Goal: Task Accomplishment & Management: Use online tool/utility

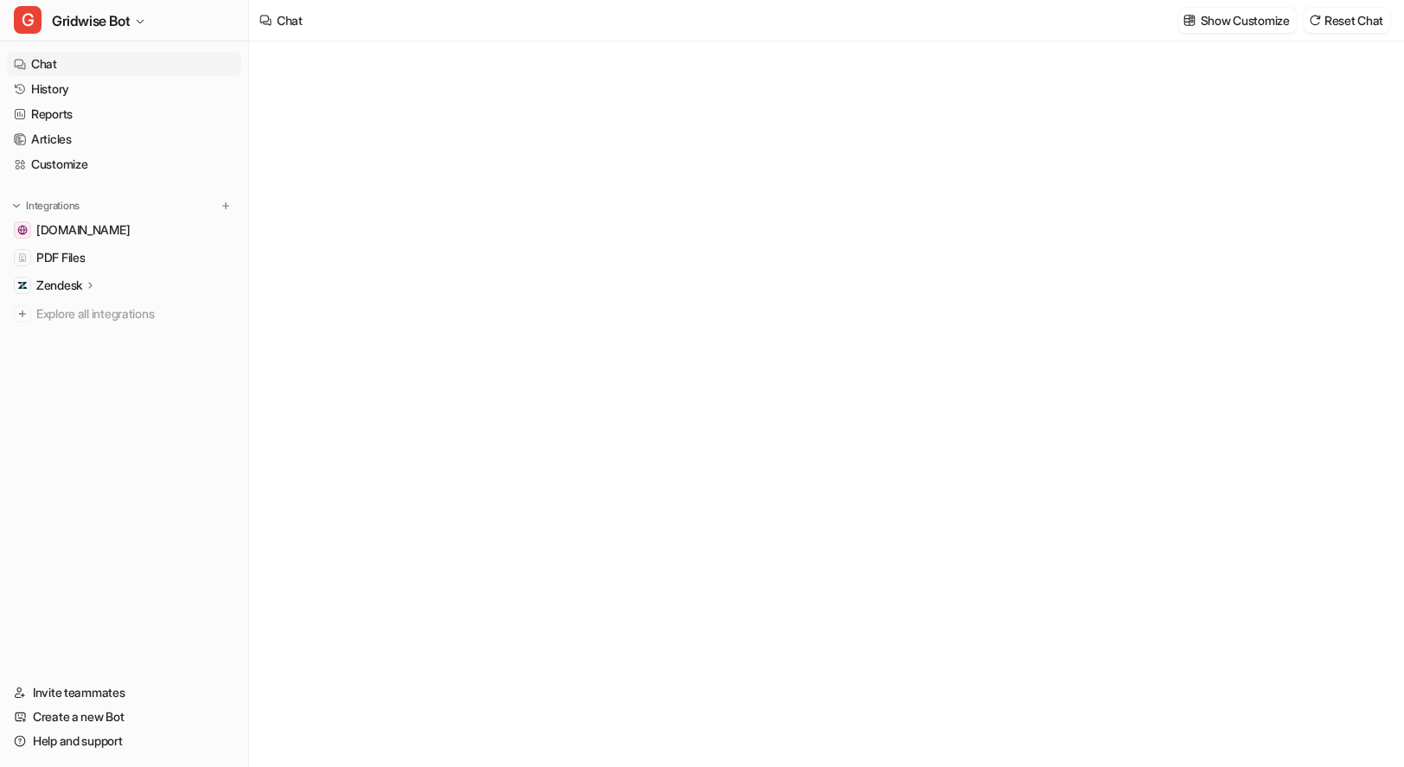
type textarea "**********"
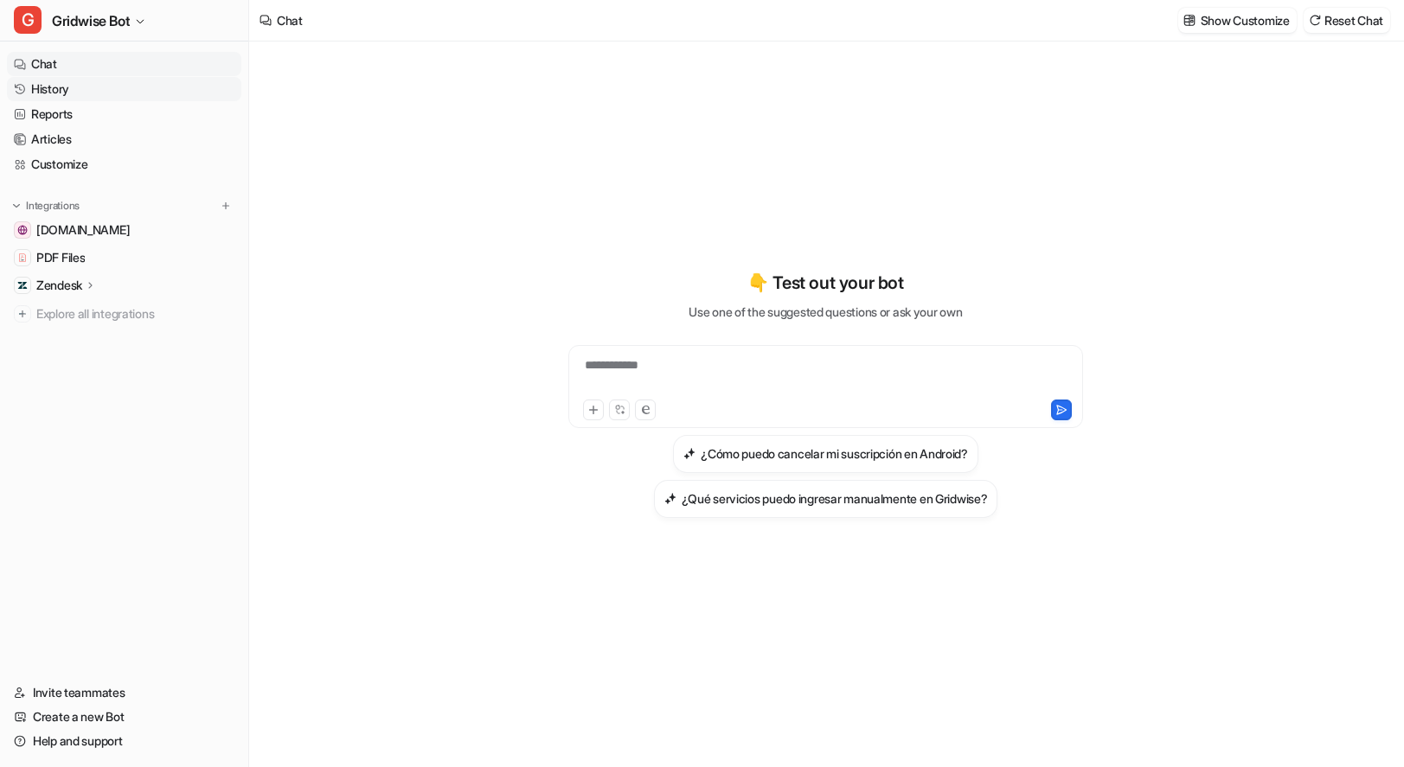
click at [89, 83] on link "History" at bounding box center [124, 89] width 234 height 24
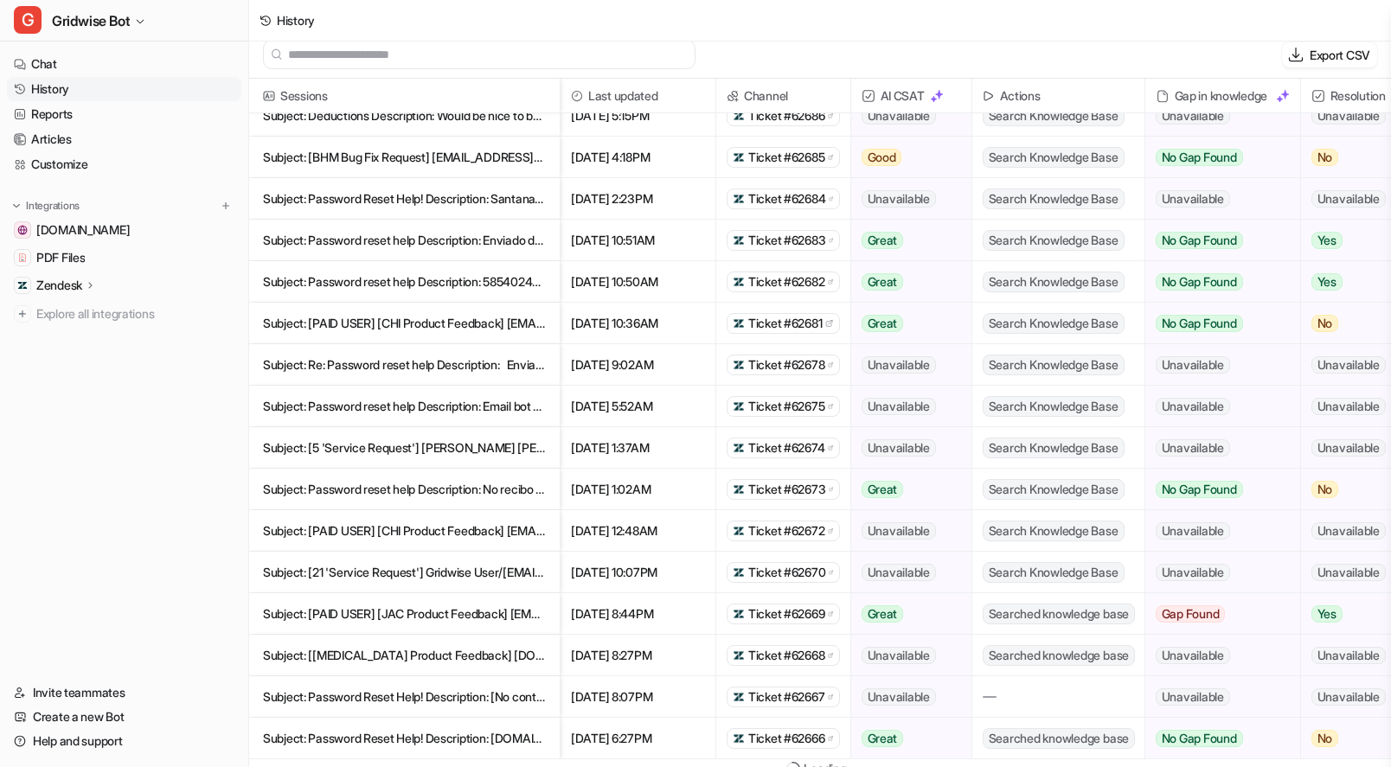
scroll to position [21, 0]
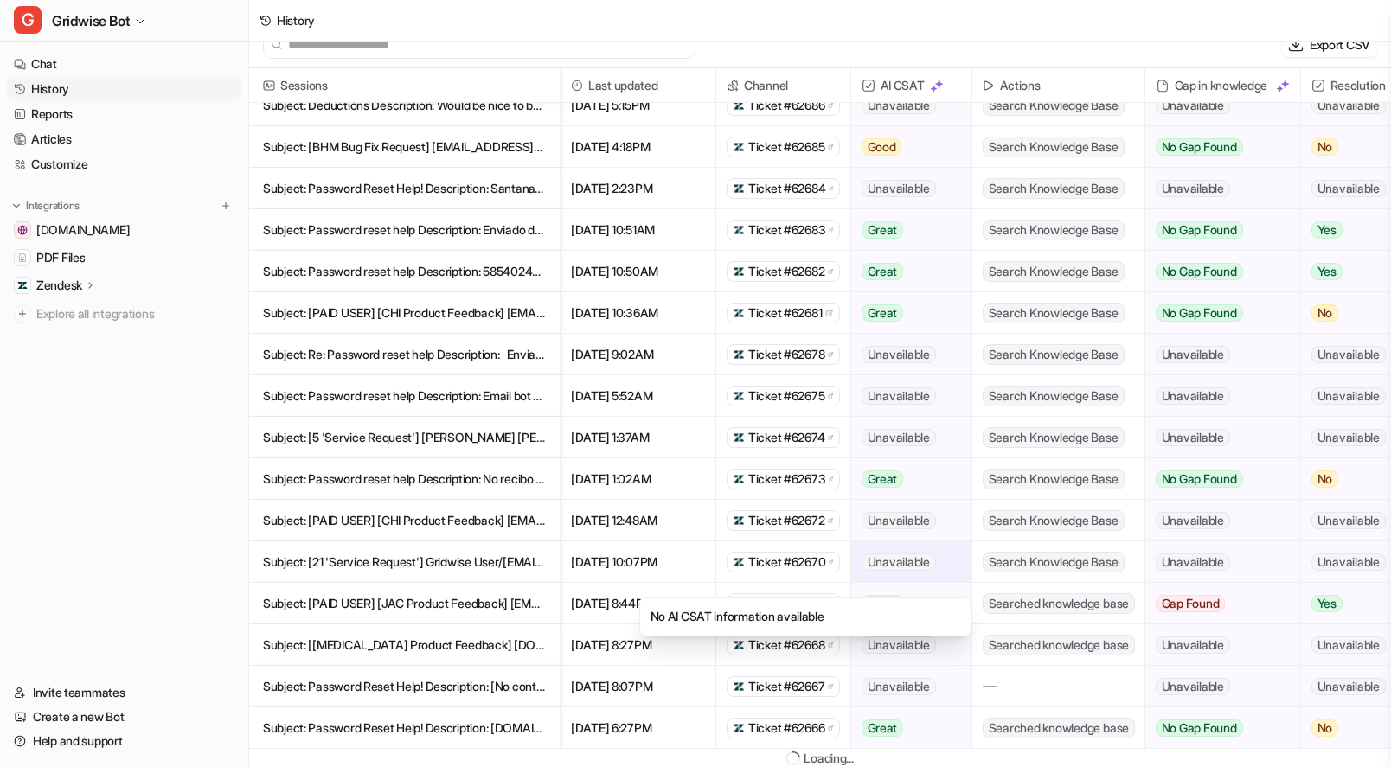
click at [908, 557] on span "Unavailable" at bounding box center [899, 562] width 74 height 17
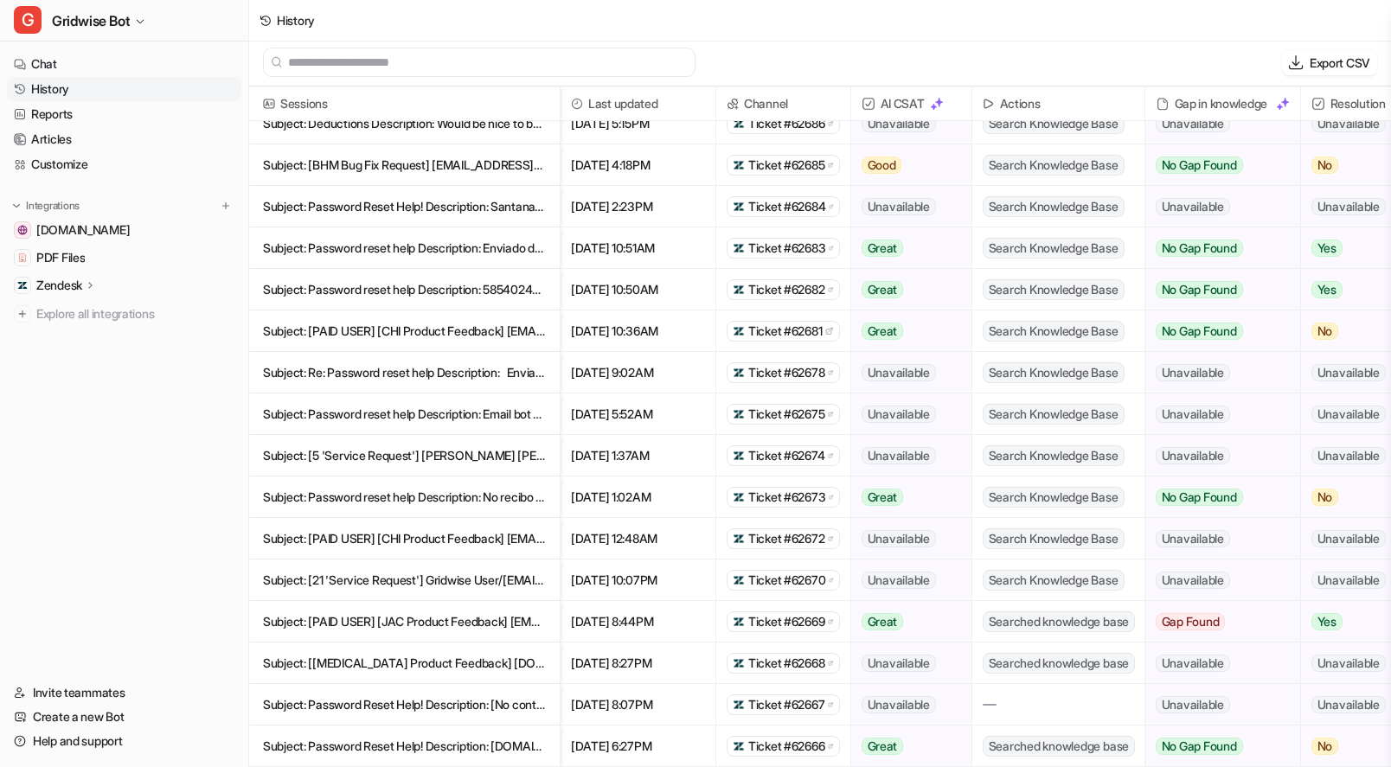
click at [499, 560] on p "Subject: [21 'Service Request'] Gridwise User/[EMAIL_ADDRESS][DOMAIN_NAME]> Des…" at bounding box center [404, 581] width 283 height 42
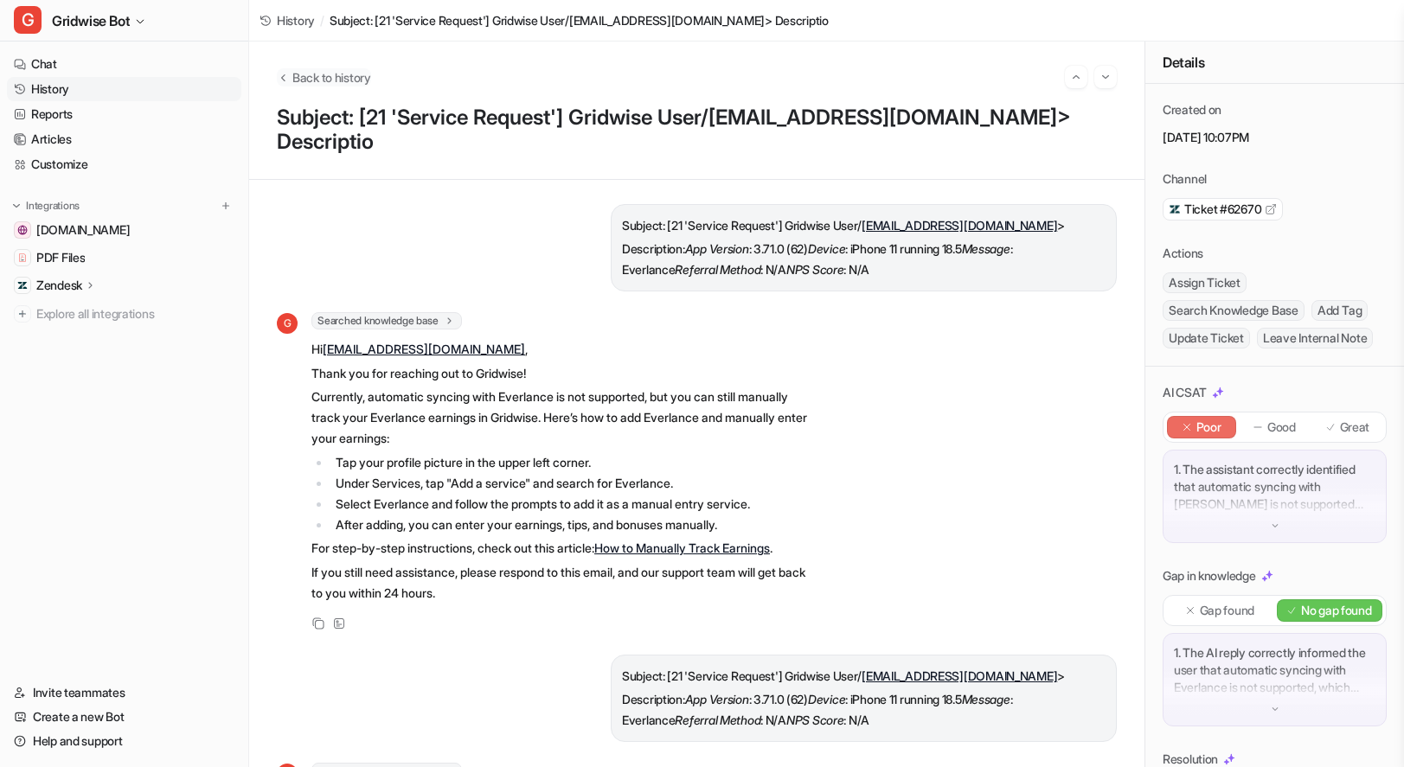
click at [331, 68] on span "Back to history" at bounding box center [331, 77] width 79 height 18
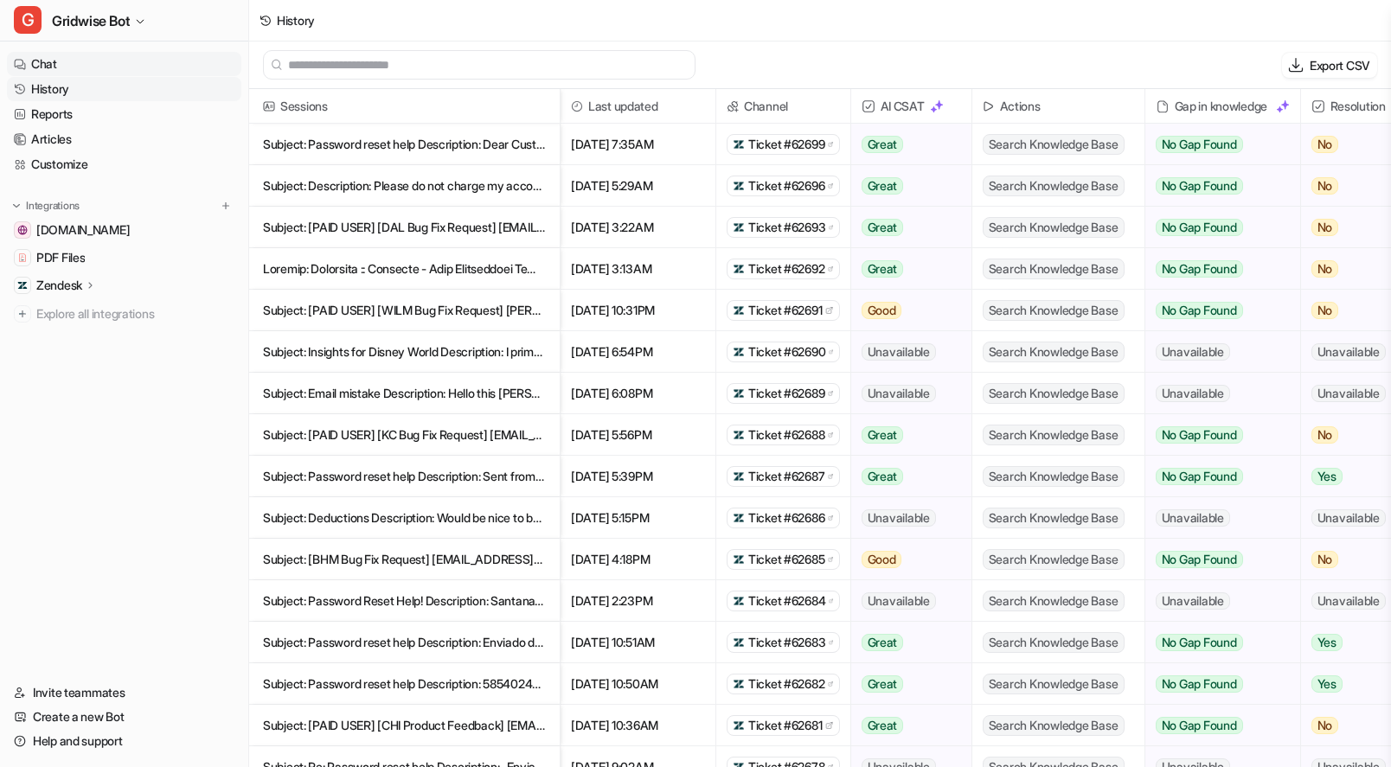
click at [31, 75] on link "Chat" at bounding box center [124, 64] width 234 height 24
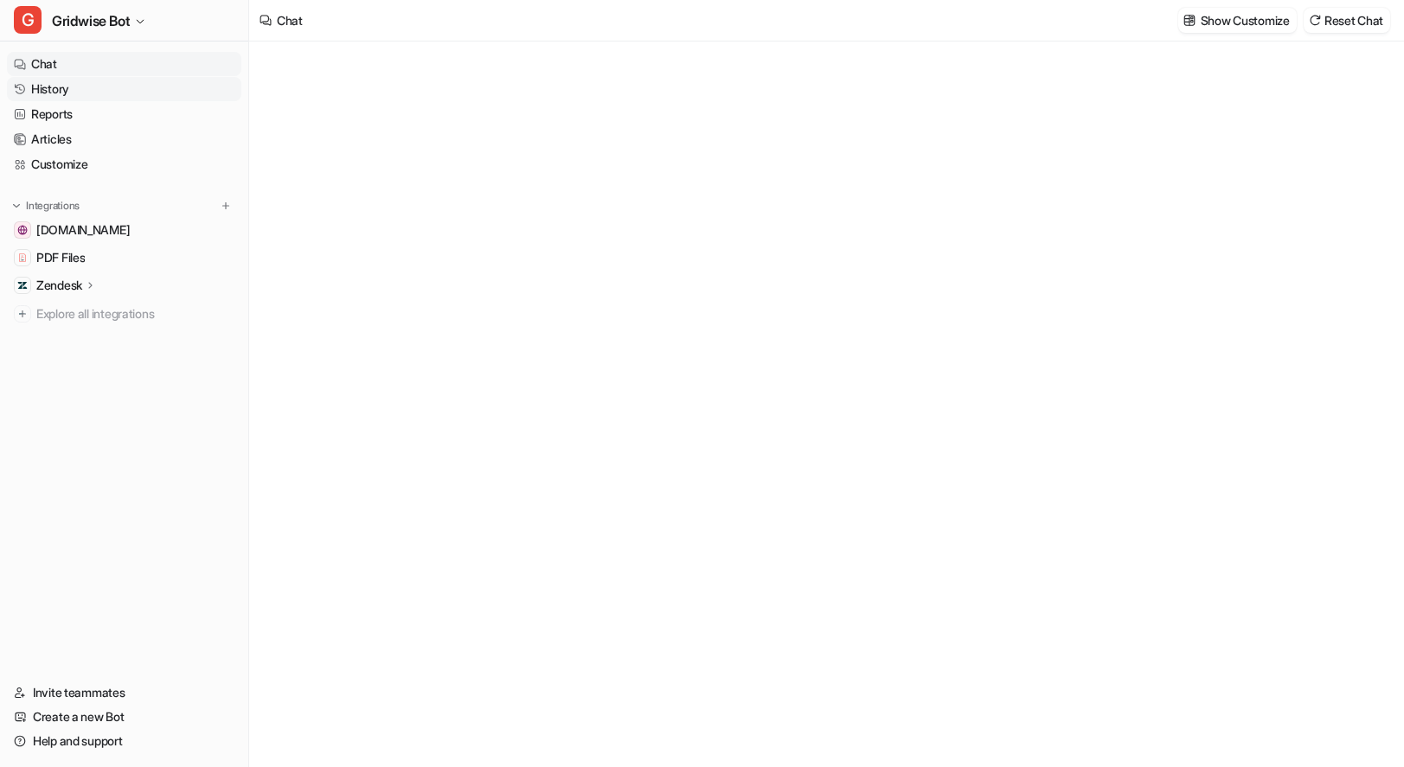
click at [53, 96] on link "History" at bounding box center [124, 89] width 234 height 24
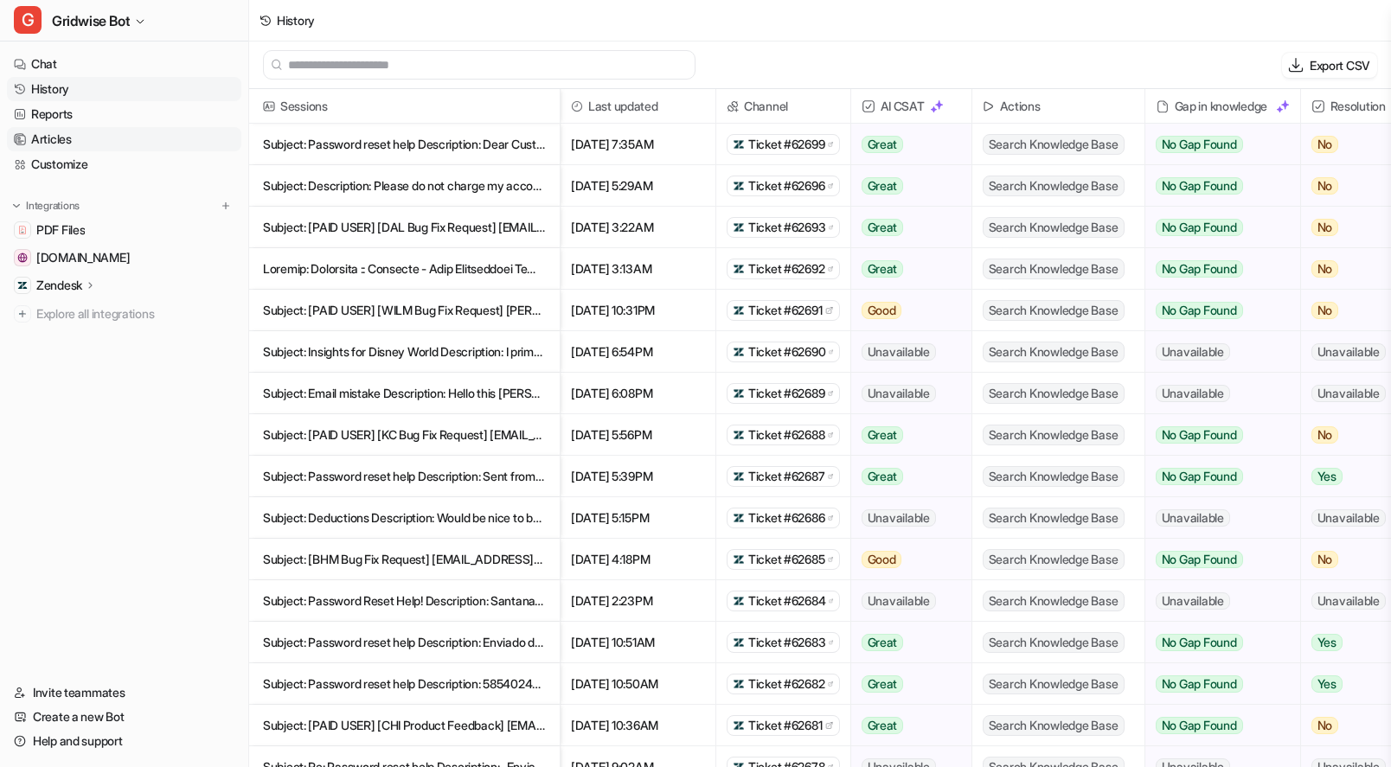
click at [79, 131] on link "Articles" at bounding box center [124, 139] width 234 height 24
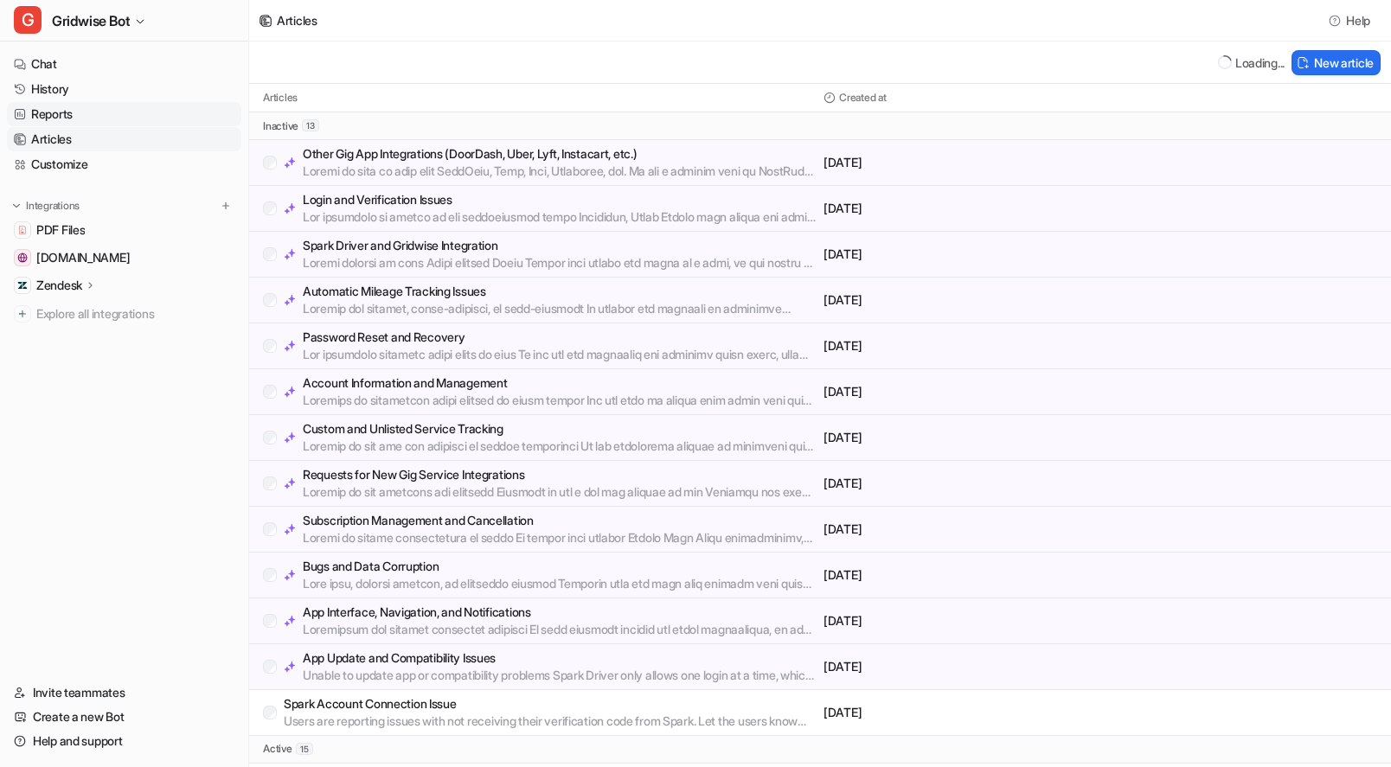
click at [67, 113] on link "Reports" at bounding box center [124, 114] width 234 height 24
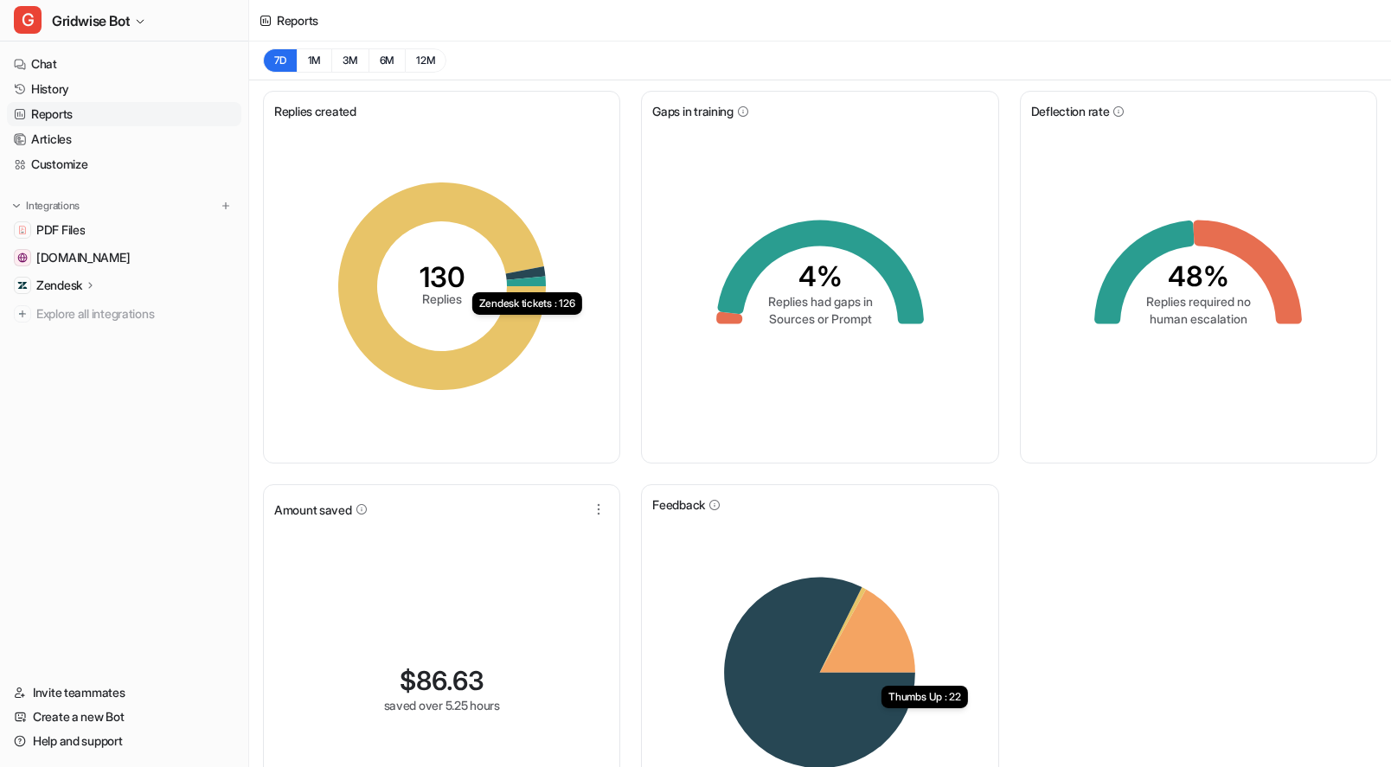
click at [1218, 550] on div "Replies created 130 Replies Zendesk tickets : 126 Gaps in training 4% Replies h…" at bounding box center [820, 478] width 1142 height 797
click at [77, 33] on button "G Gridwise Bot" at bounding box center [124, 21] width 248 height 42
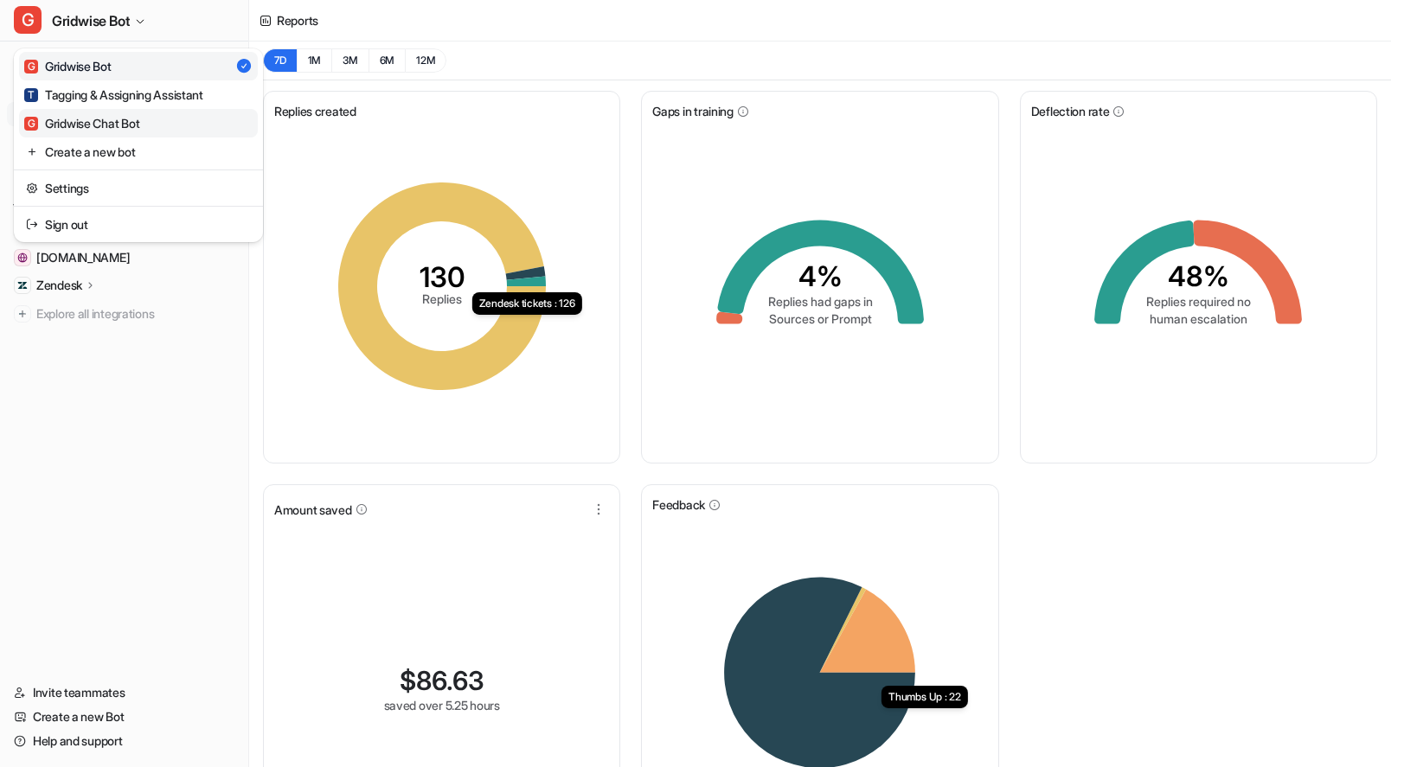
click at [133, 117] on div "G Gridwise Chat Bot" at bounding box center [81, 123] width 115 height 18
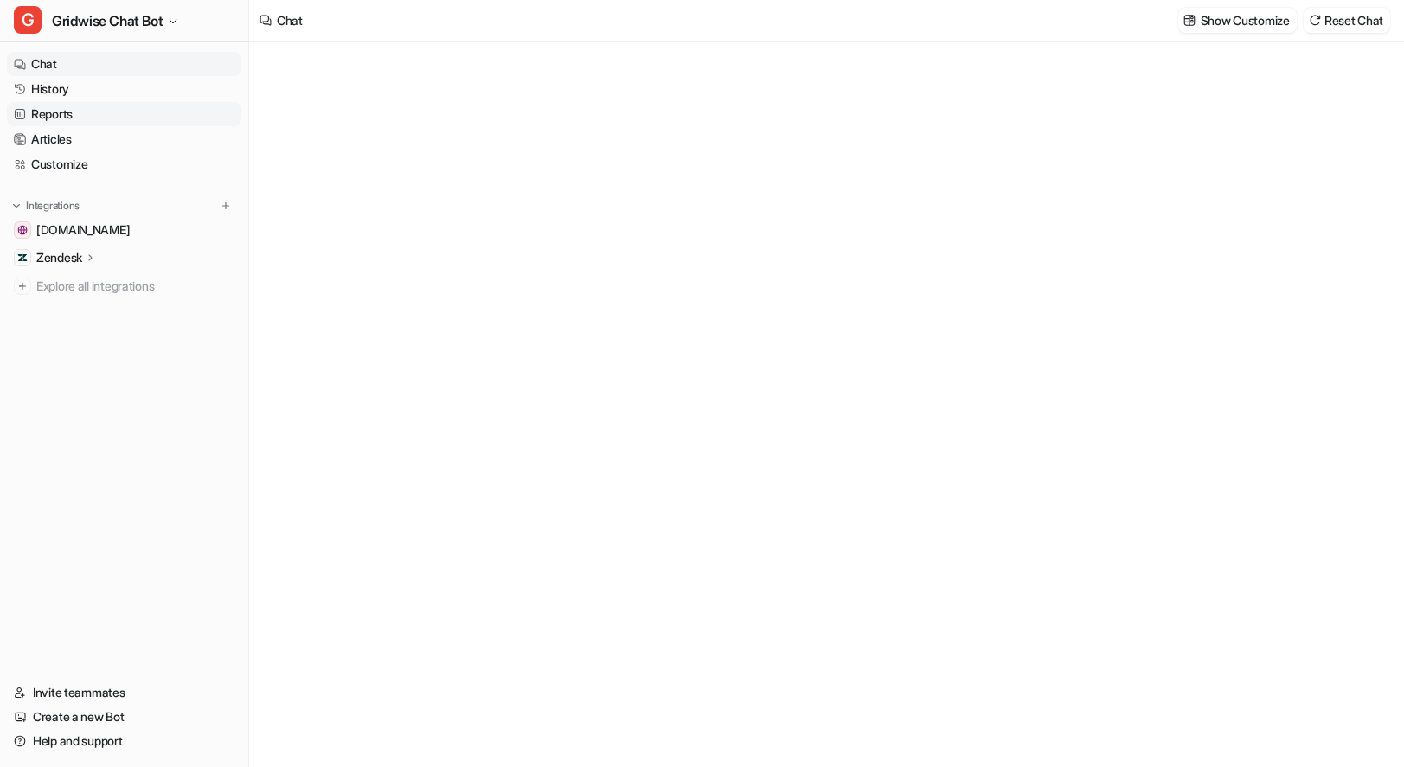
type textarea "**********"
click at [82, 92] on link "History" at bounding box center [124, 89] width 234 height 24
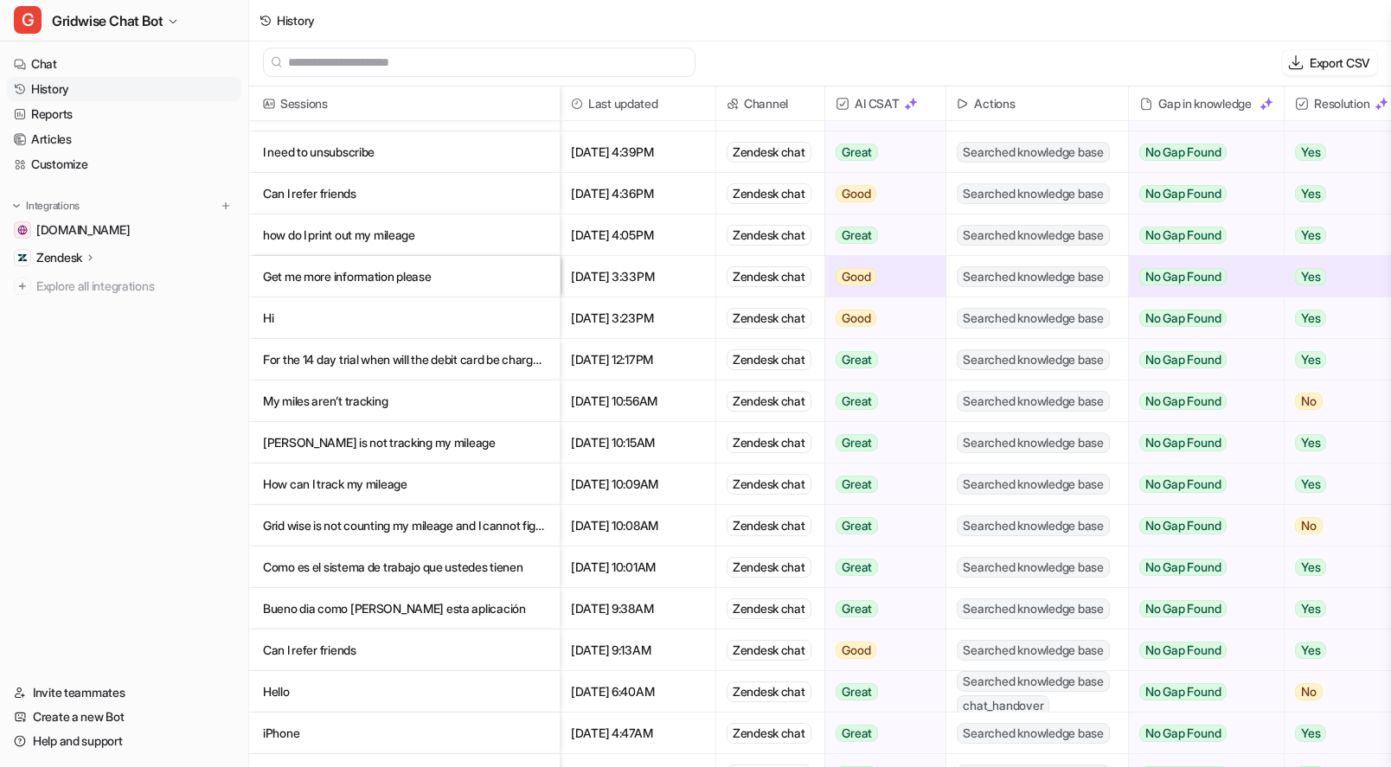
scroll to position [3, 0]
click at [58, 119] on link "Reports" at bounding box center [124, 114] width 234 height 24
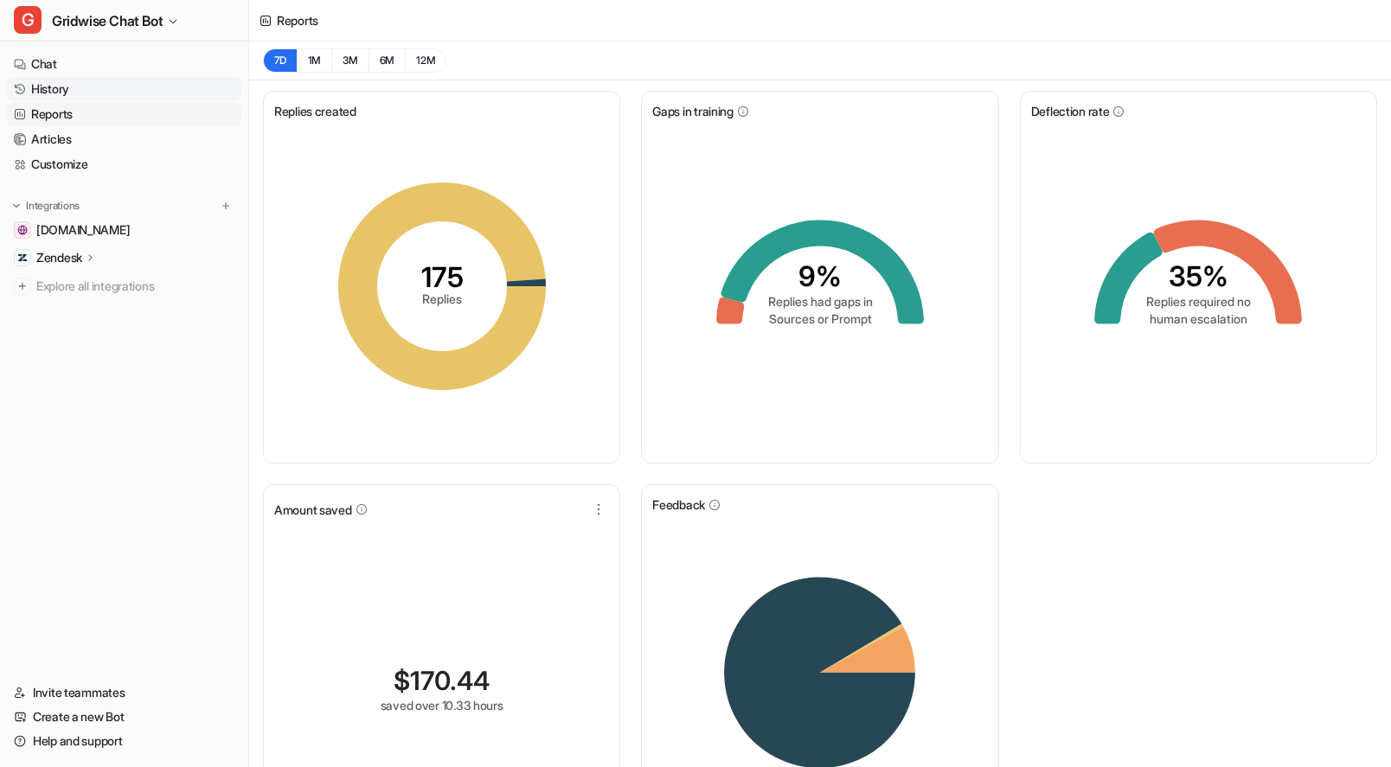
click at [66, 79] on link "History" at bounding box center [124, 89] width 234 height 24
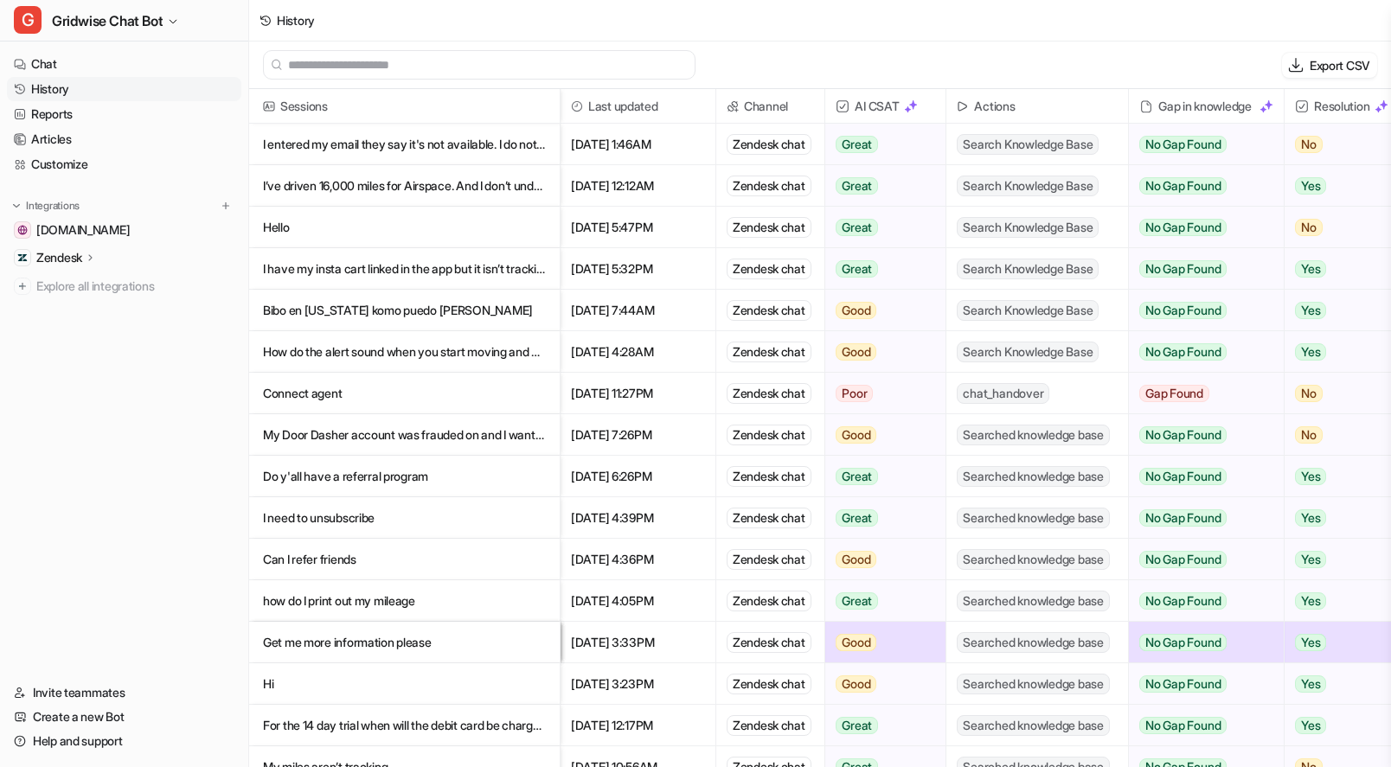
click at [928, 42] on div "Export CSV" at bounding box center [820, 66] width 1142 height 48
click at [90, 111] on link "Reports" at bounding box center [124, 114] width 234 height 24
